Goal: Task Accomplishment & Management: Use online tool/utility

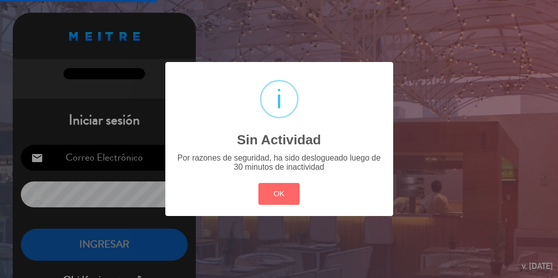
click at [279, 204] on button "OK" at bounding box center [278, 194] width 41 height 22
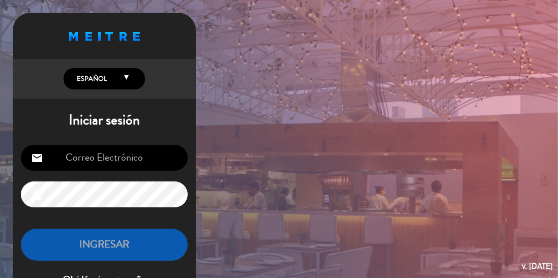
click at [159, 163] on input "email" at bounding box center [104, 158] width 167 height 26
type input "[EMAIL_ADDRESS][DOMAIN_NAME]"
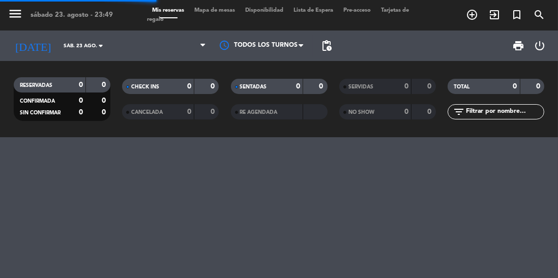
click at [162, 249] on div "menu sábado 23. agosto - 23:49 Mis reservas Mapa de mesas Disponibilidad Lista …" at bounding box center [279, 139] width 558 height 278
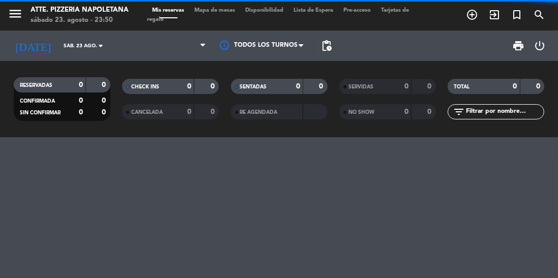
click at [31, 277] on div "menu Atte. Pizzeria Napoletana sábado 23. agosto - 23:50 Mis reservas Mapa de m…" at bounding box center [279, 139] width 558 height 278
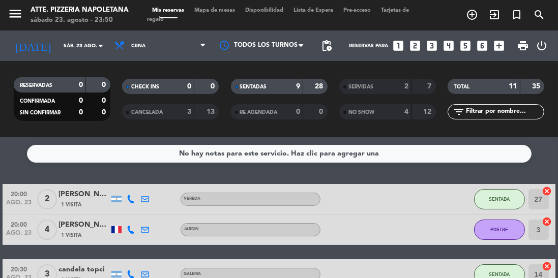
click at [208, 10] on span "Mapa de mesas" at bounding box center [214, 11] width 51 height 6
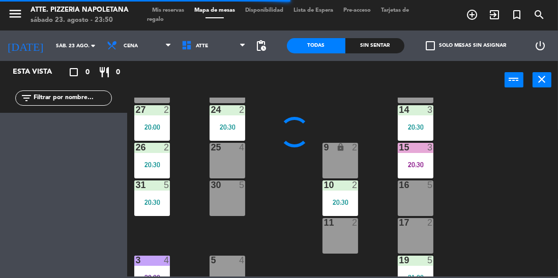
scroll to position [204, 0]
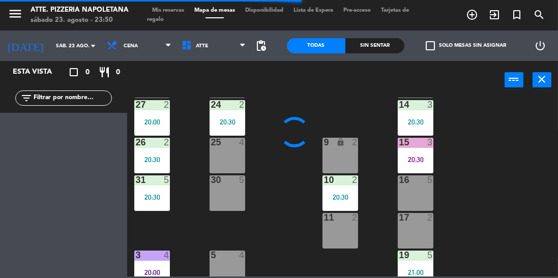
click at [161, 127] on div "27 2 20:00" at bounding box center [152, 118] width 36 height 36
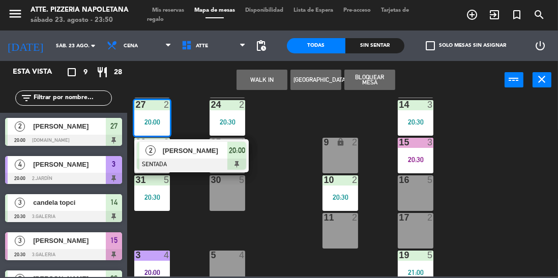
click at [94, 140] on div at bounding box center [63, 140] width 117 height 11
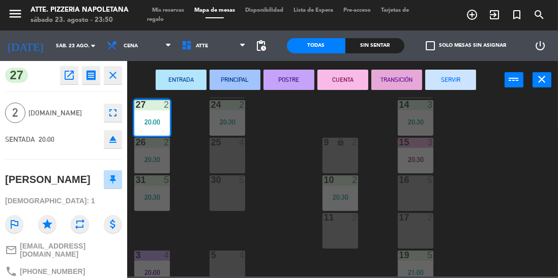
click at [461, 82] on button "SERVIR" at bounding box center [450, 80] width 51 height 20
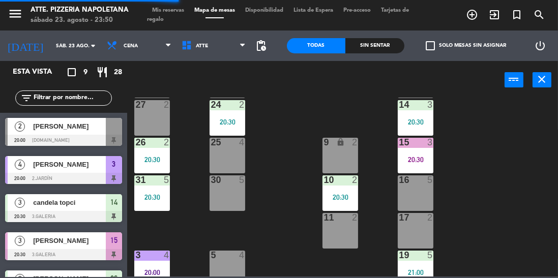
click at [90, 165] on span "[PERSON_NAME]" at bounding box center [69, 164] width 73 height 11
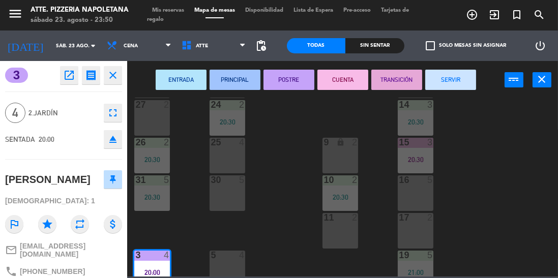
click at [442, 82] on button "SERVIR" at bounding box center [450, 80] width 51 height 20
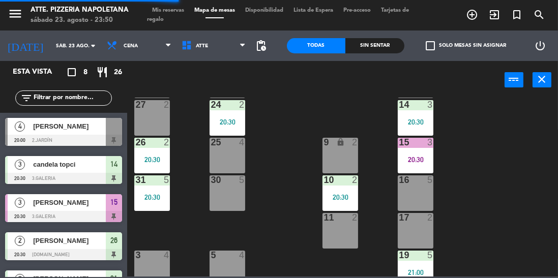
click at [82, 178] on div at bounding box center [63, 178] width 117 height 11
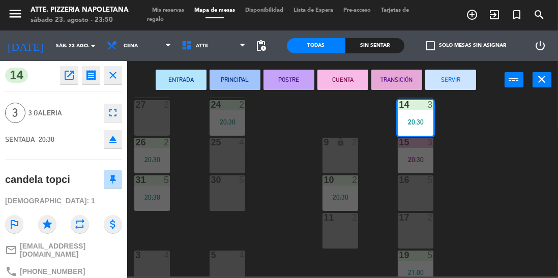
click at [443, 79] on button "SERVIR" at bounding box center [450, 80] width 51 height 20
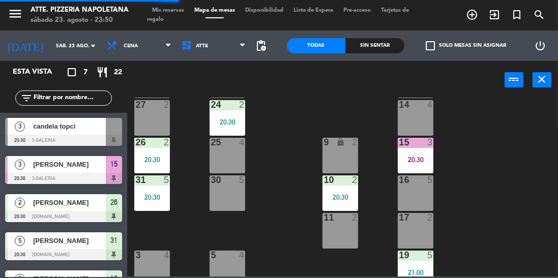
click at [108, 213] on div at bounding box center [63, 216] width 117 height 11
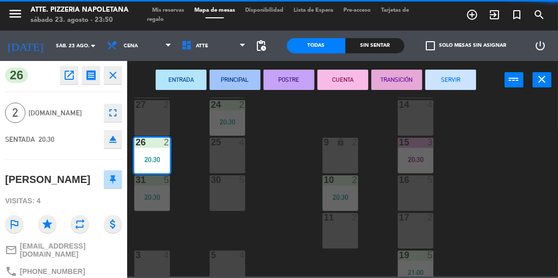
click at [453, 82] on button "SERVIR" at bounding box center [450, 80] width 51 height 20
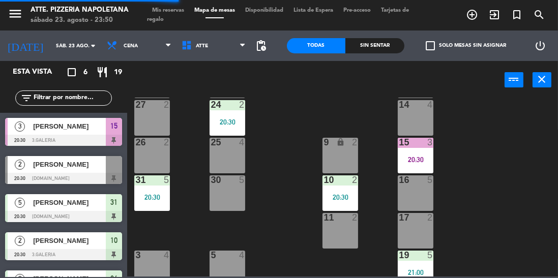
click at [96, 211] on div at bounding box center [63, 216] width 117 height 11
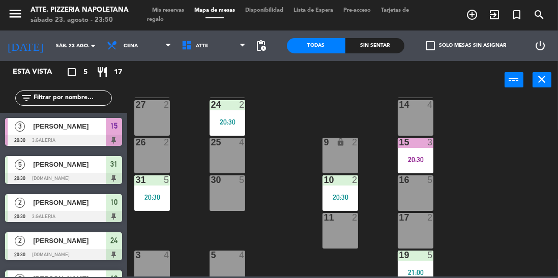
click at [102, 169] on span "[PERSON_NAME]" at bounding box center [69, 164] width 73 height 11
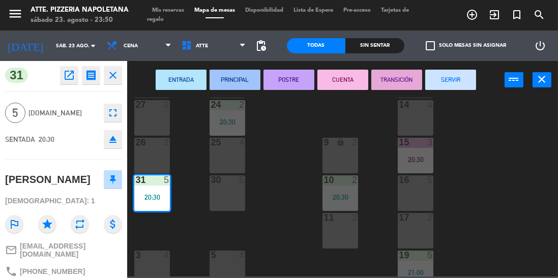
click at [454, 84] on button "SERVIR" at bounding box center [450, 80] width 51 height 20
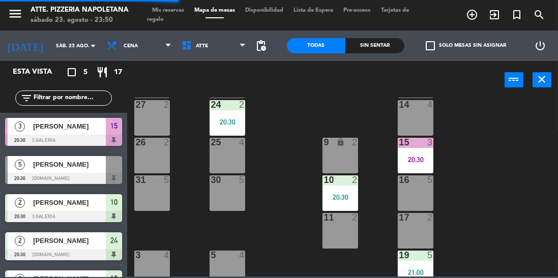
click at [92, 137] on div at bounding box center [63, 140] width 117 height 11
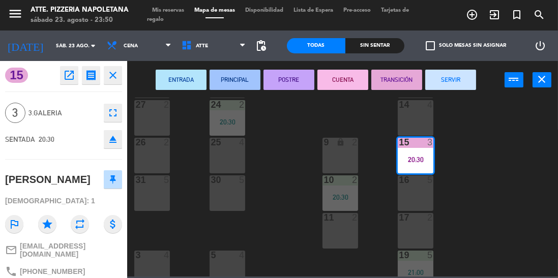
click at [453, 81] on button "SERVIR" at bounding box center [450, 80] width 51 height 20
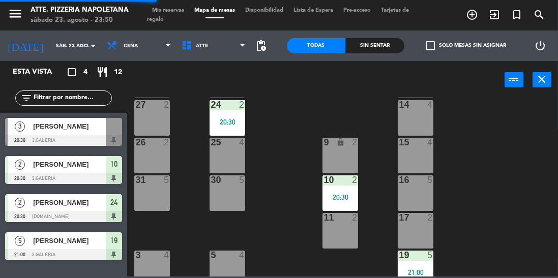
click at [99, 172] on div "[PERSON_NAME]" at bounding box center [69, 164] width 74 height 17
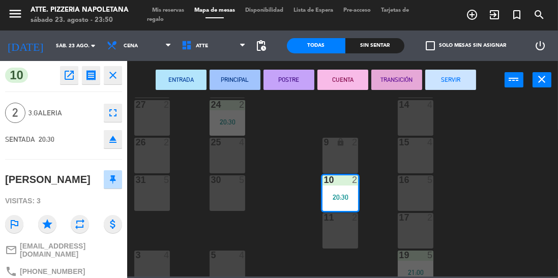
click at [439, 85] on button "SERVIR" at bounding box center [450, 80] width 51 height 20
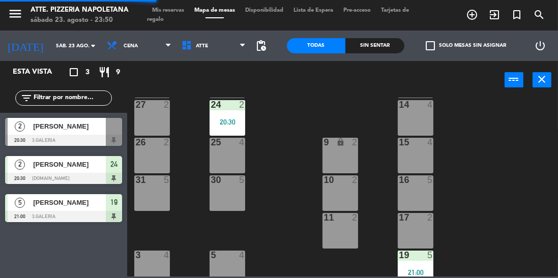
click at [95, 211] on div at bounding box center [63, 216] width 117 height 11
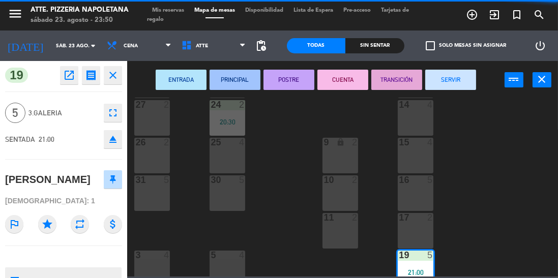
click at [453, 80] on button "SERVIR" at bounding box center [450, 80] width 51 height 20
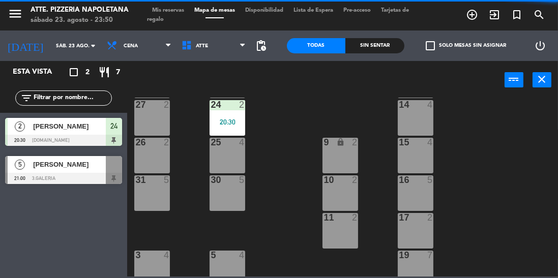
click at [108, 132] on div "24" at bounding box center [114, 126] width 16 height 17
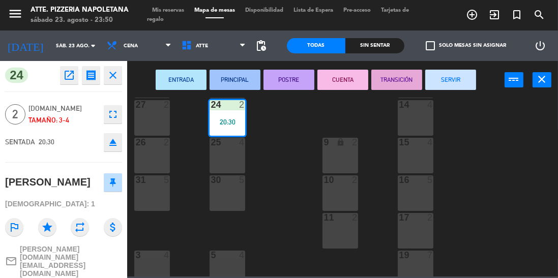
click at [460, 75] on button "SERVIR" at bounding box center [450, 80] width 51 height 20
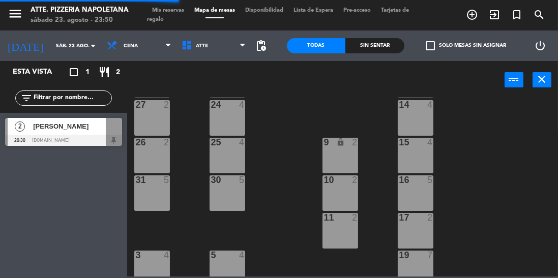
click at [105, 136] on div at bounding box center [63, 140] width 117 height 11
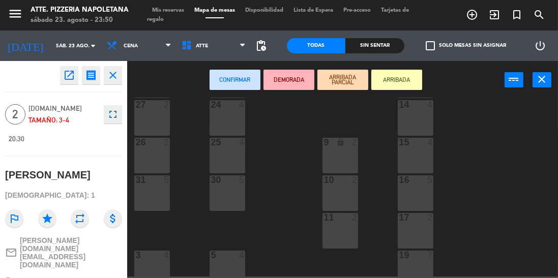
click at [396, 83] on button "ARRIBADA" at bounding box center [396, 80] width 51 height 20
click at [384, 78] on button "ARRIBADA" at bounding box center [396, 80] width 51 height 20
click at [380, 82] on button "ARRIBADA" at bounding box center [396, 80] width 51 height 20
